Goal: Task Accomplishment & Management: Use online tool/utility

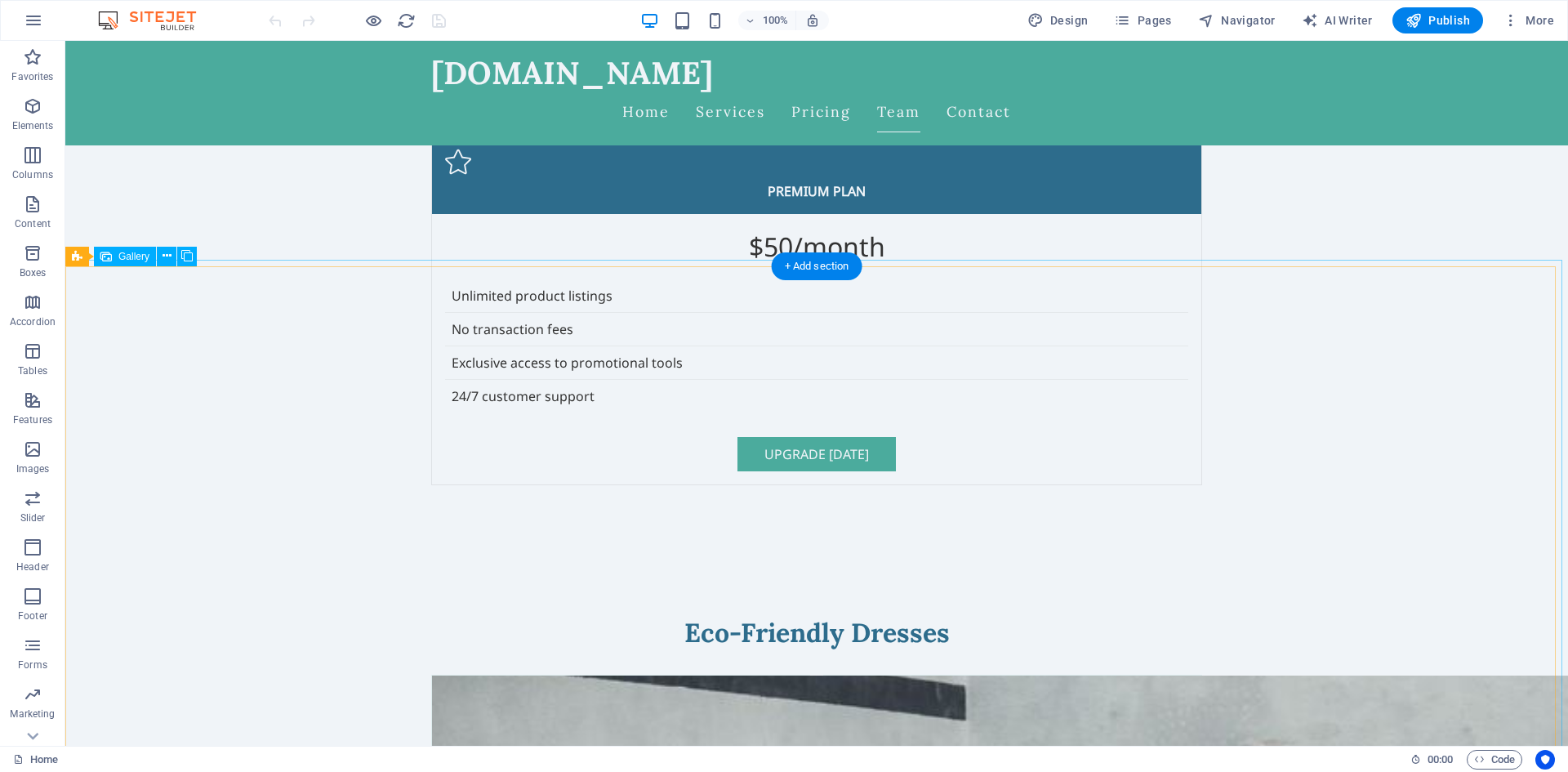
scroll to position [3677, 0]
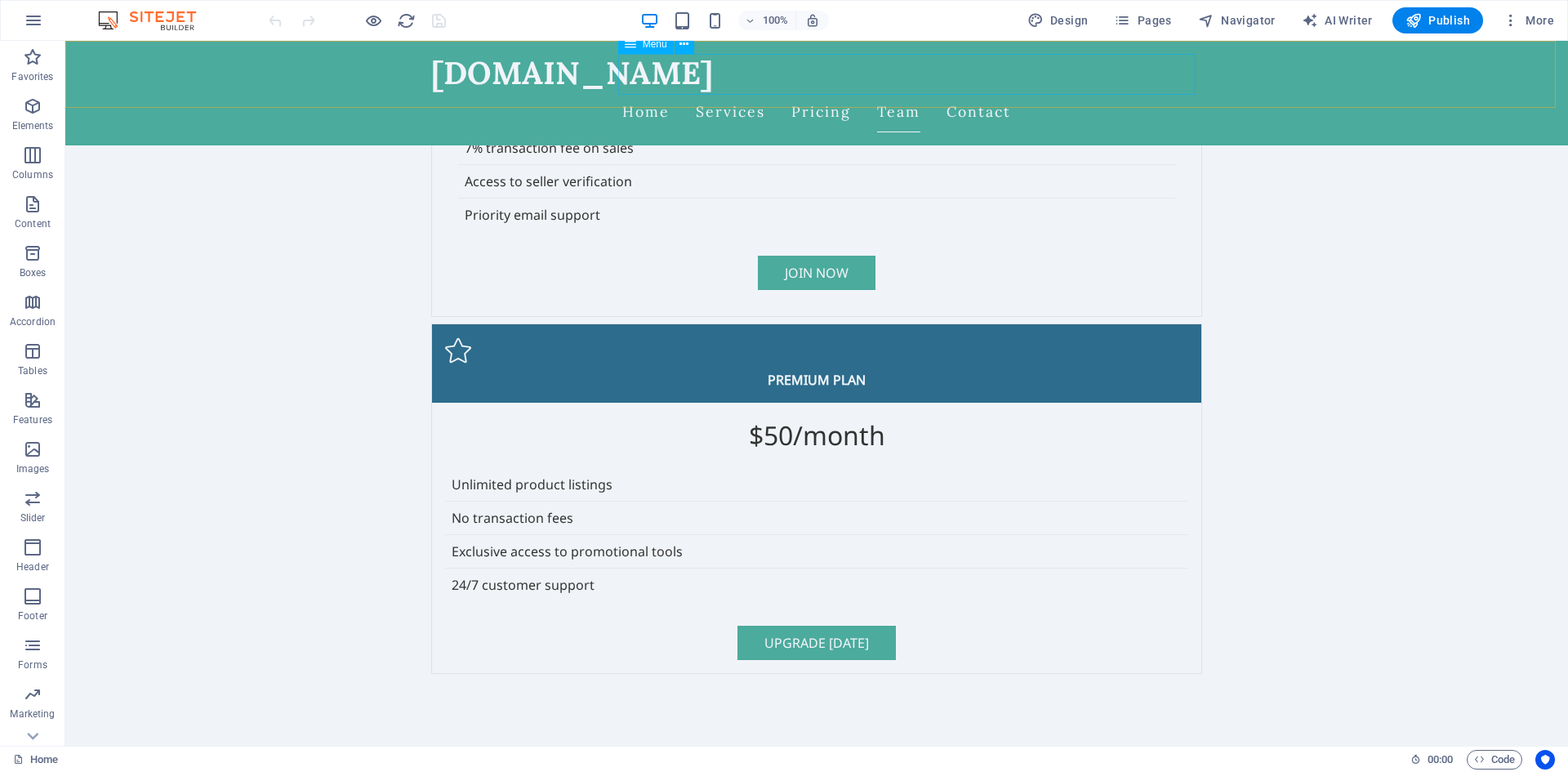
click at [836, 91] on nav "Home Services Pricing Team Contact" at bounding box center [817, 112] width 771 height 41
select select
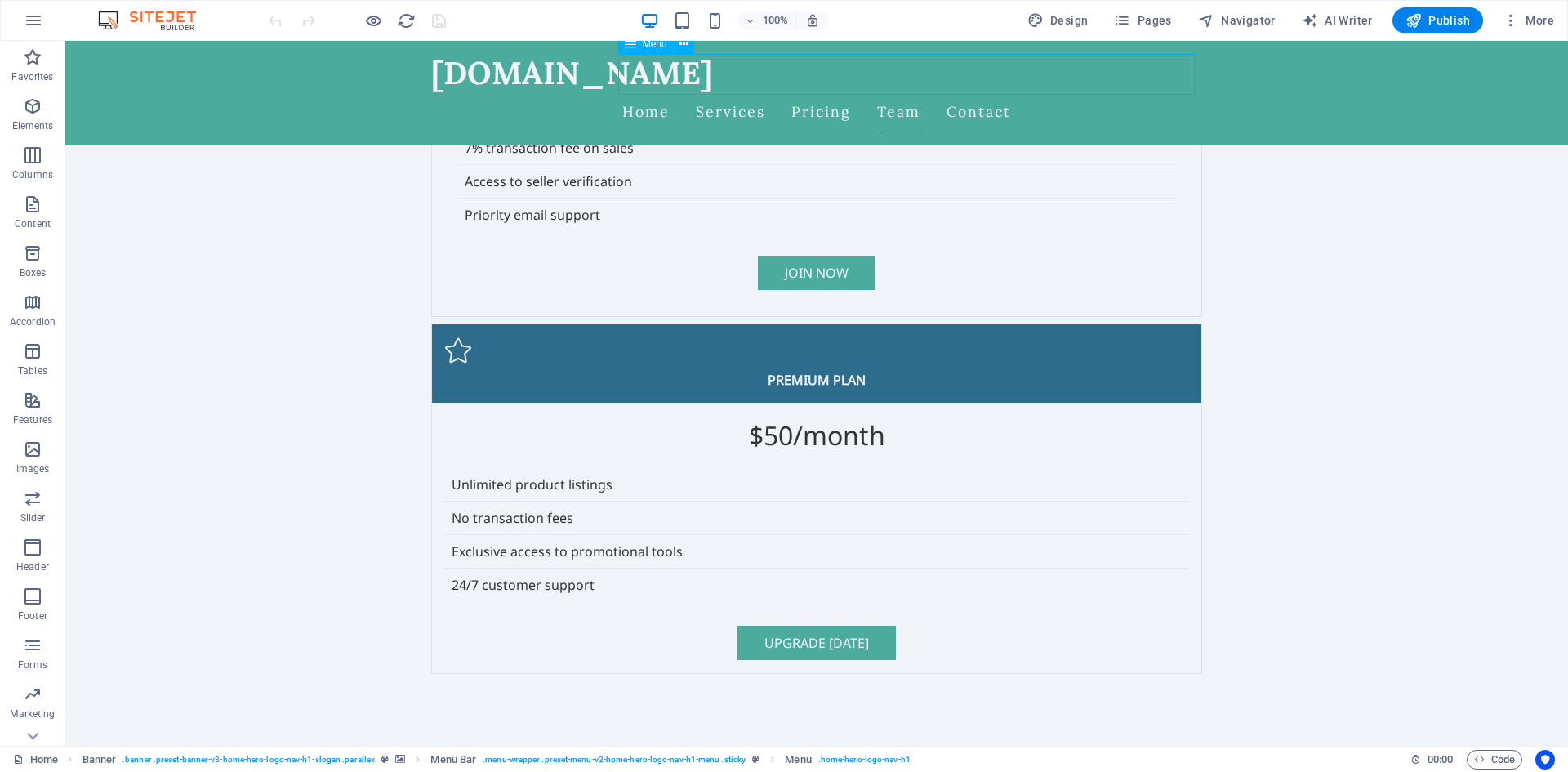
select select
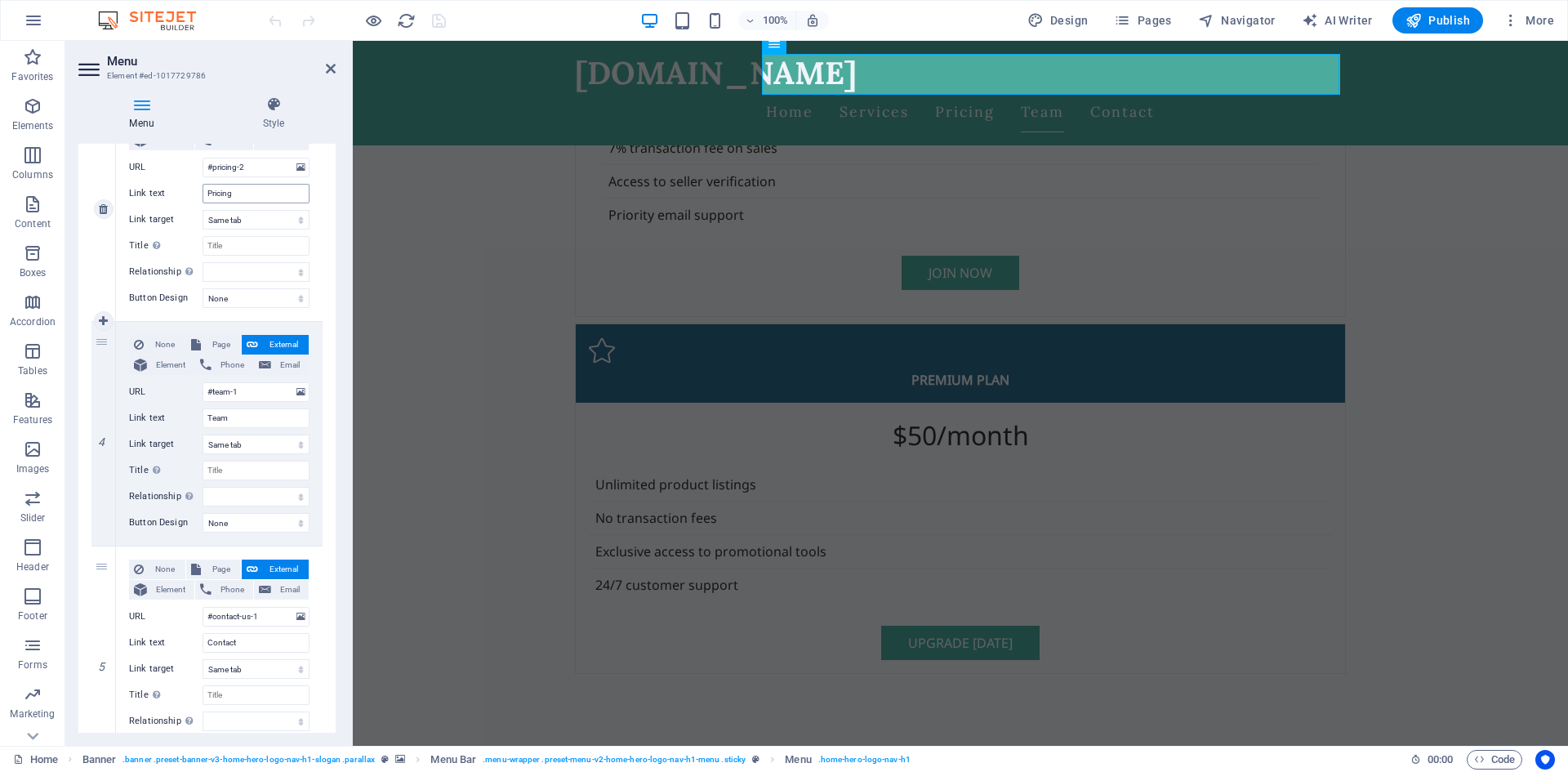
scroll to position [735, 0]
